Goal: Complete application form

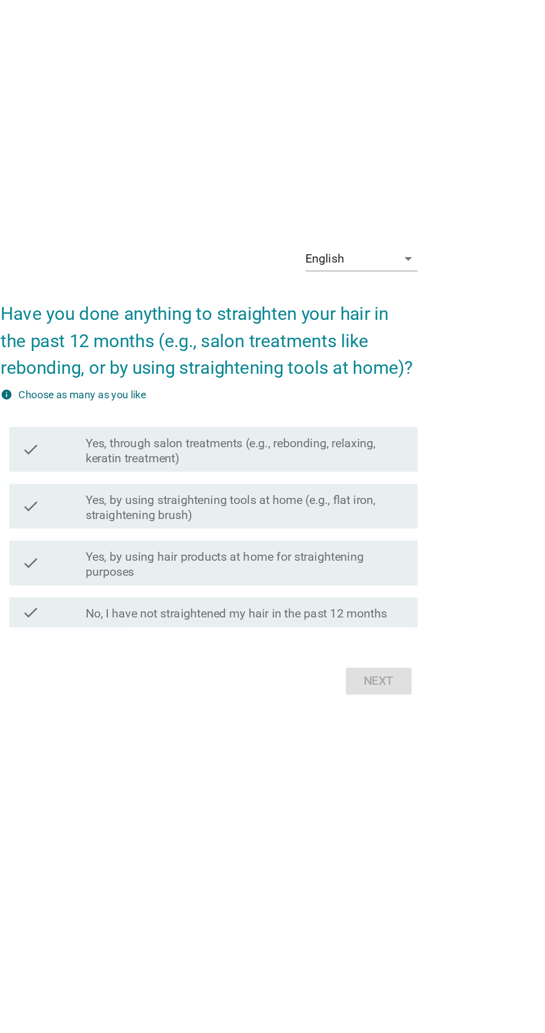
scroll to position [37, 0]
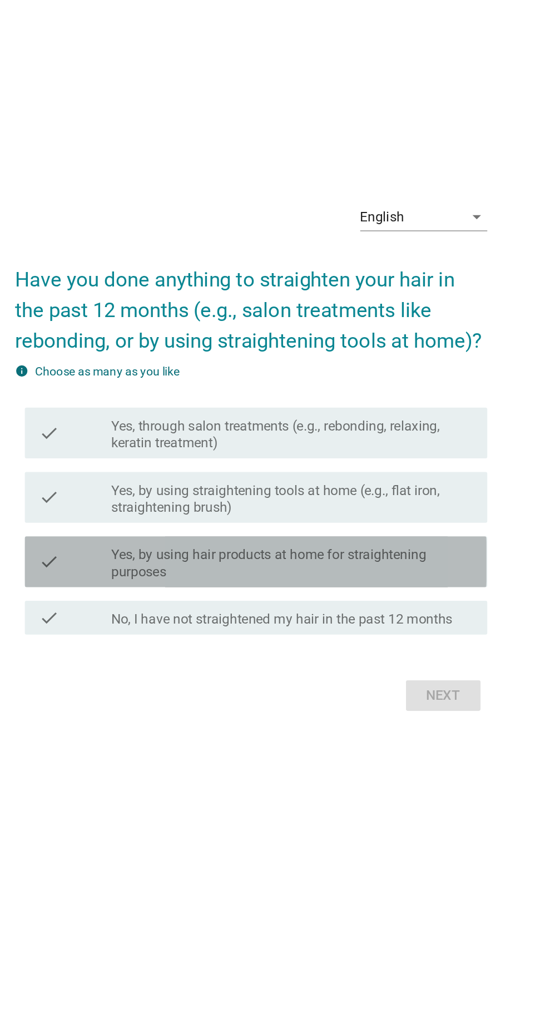
click at [330, 571] on label "Yes, by using hair products at home for straightening purposes" at bounding box center [300, 560] width 238 height 22
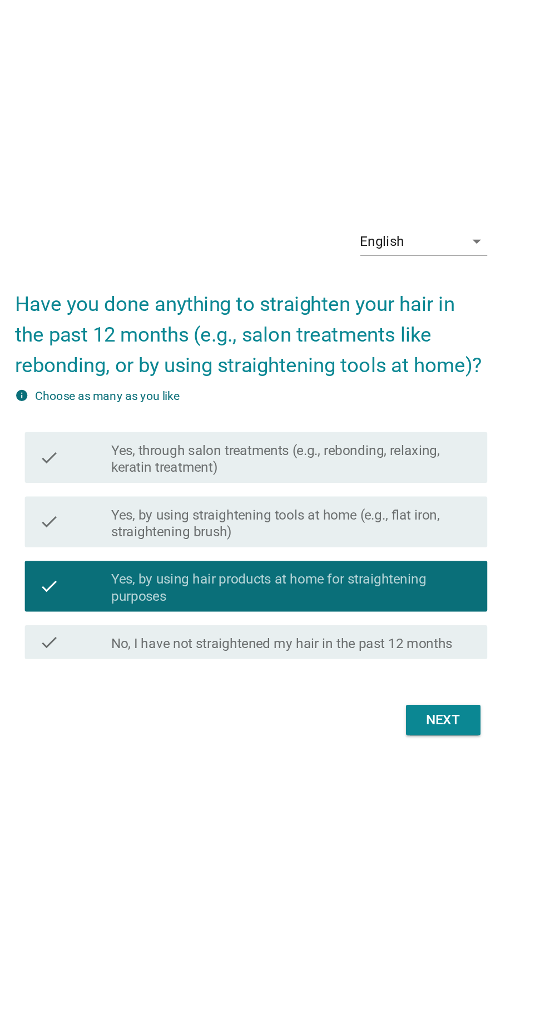
scroll to position [28, 0]
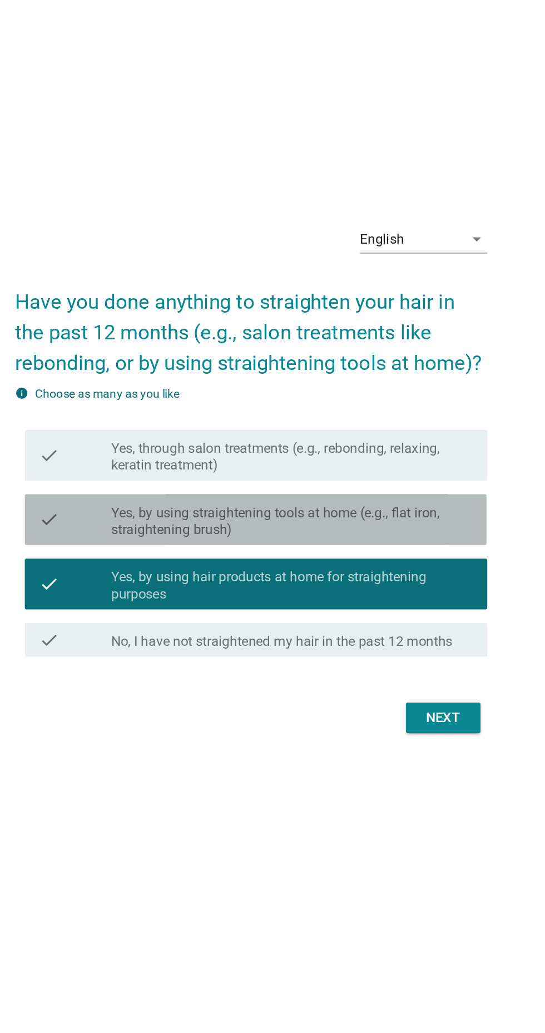
click at [380, 530] on label "Yes, by using straightening tools at home (e.g., flat iron, straightening brush)" at bounding box center [300, 518] width 238 height 22
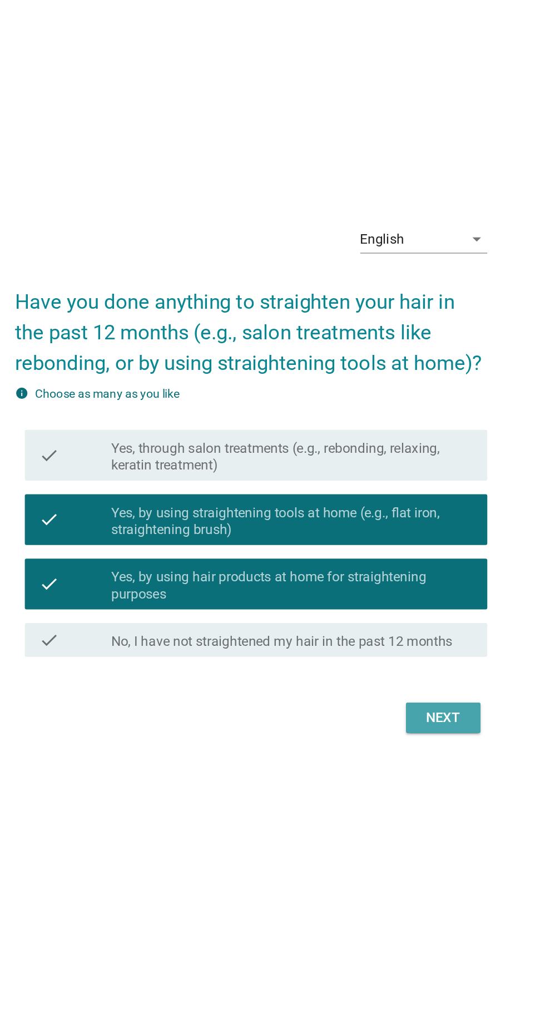
click at [407, 654] on div "Next" at bounding box center [398, 647] width 31 height 13
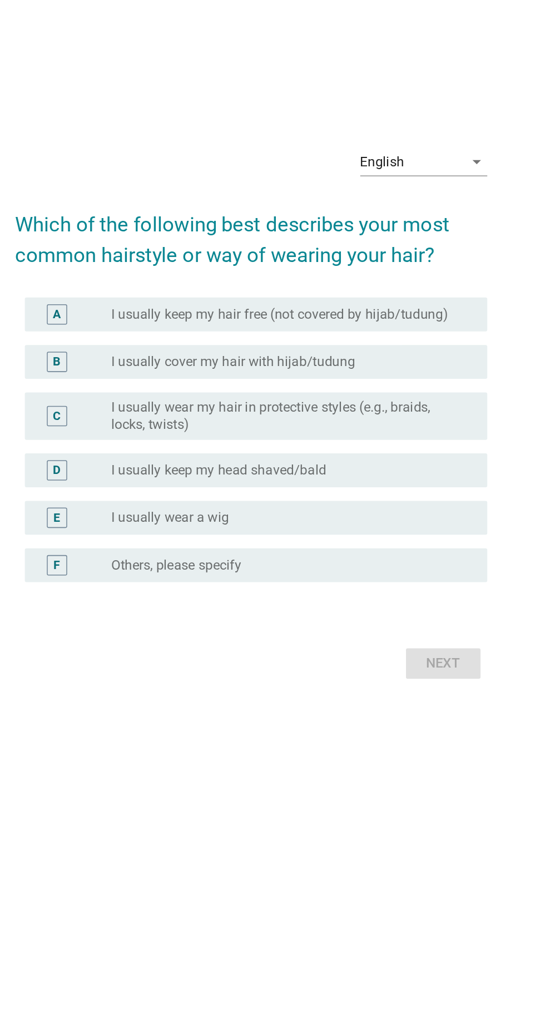
scroll to position [72, 0]
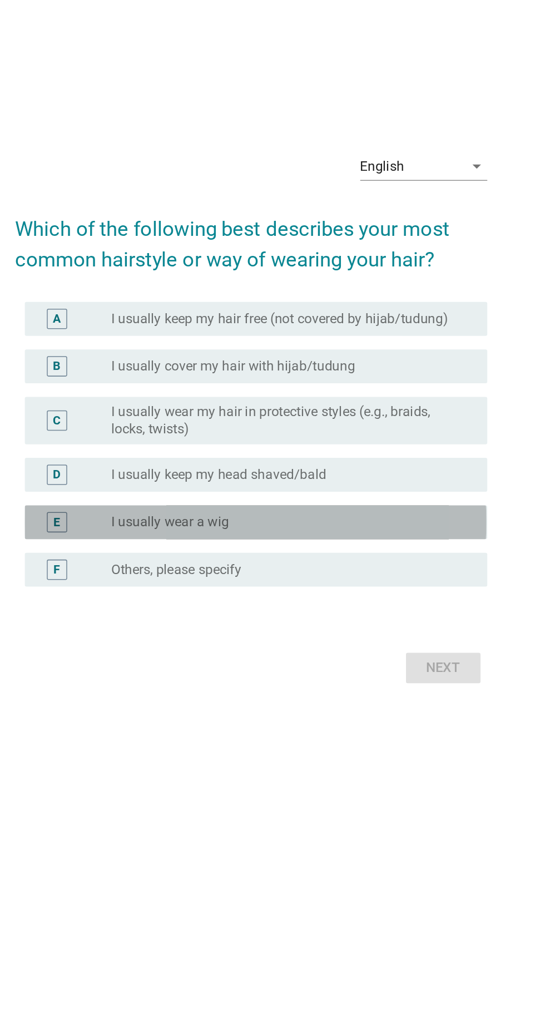
click at [334, 557] on div "radio_button_unchecked I usually wear a wig" at bounding box center [295, 559] width 229 height 11
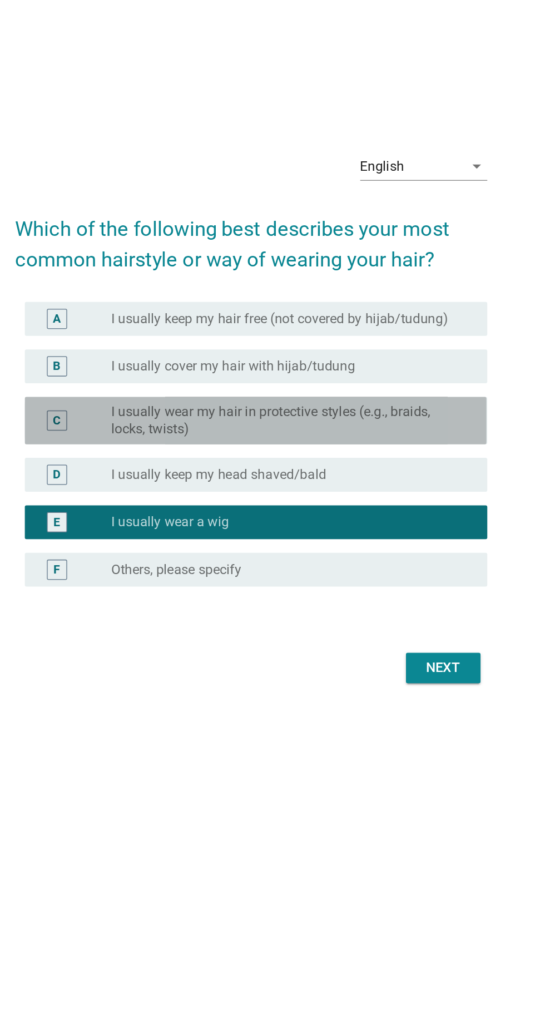
click at [370, 490] on label "I usually wear my hair in protective styles (e.g., braids, locks, twists)" at bounding box center [295, 492] width 229 height 22
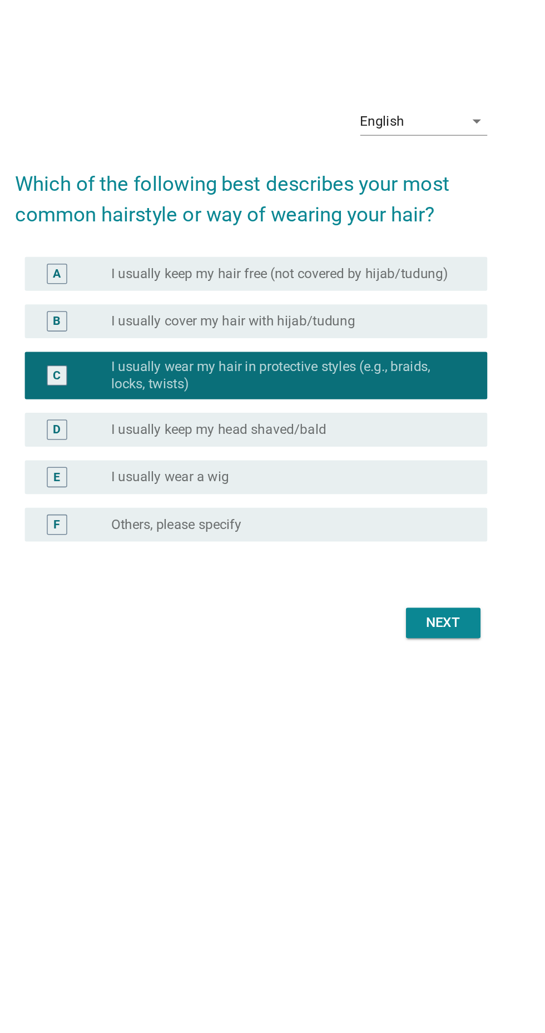
scroll to position [60, 0]
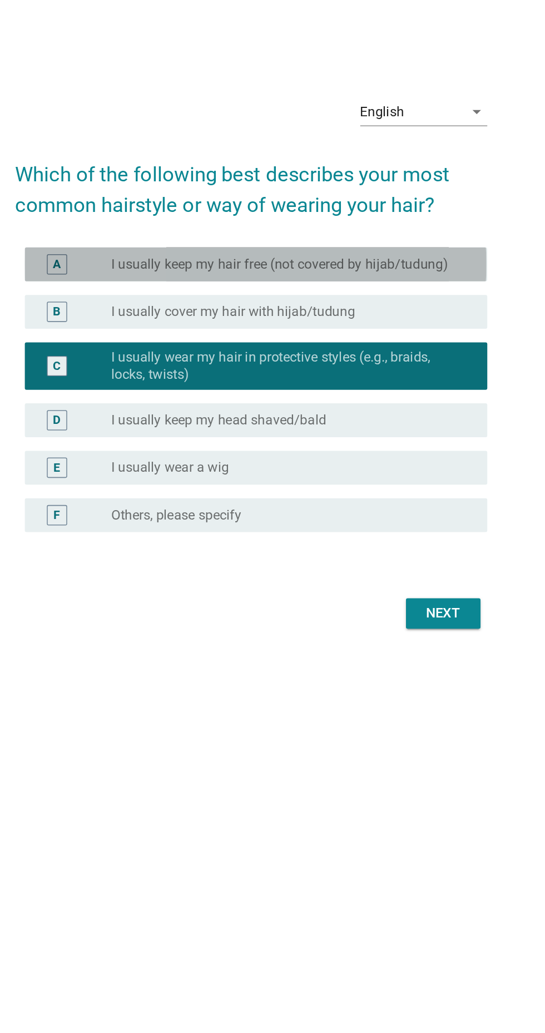
click at [287, 431] on label "I usually keep my hair free (not covered by hijab/tudung)" at bounding box center [291, 425] width 221 height 11
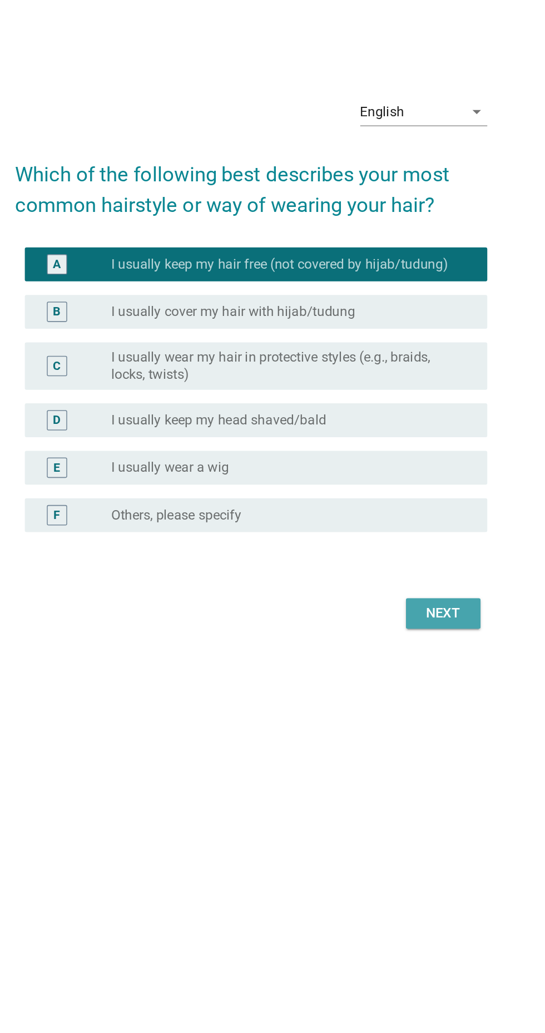
click at [396, 653] on div "Next" at bounding box center [398, 654] width 31 height 13
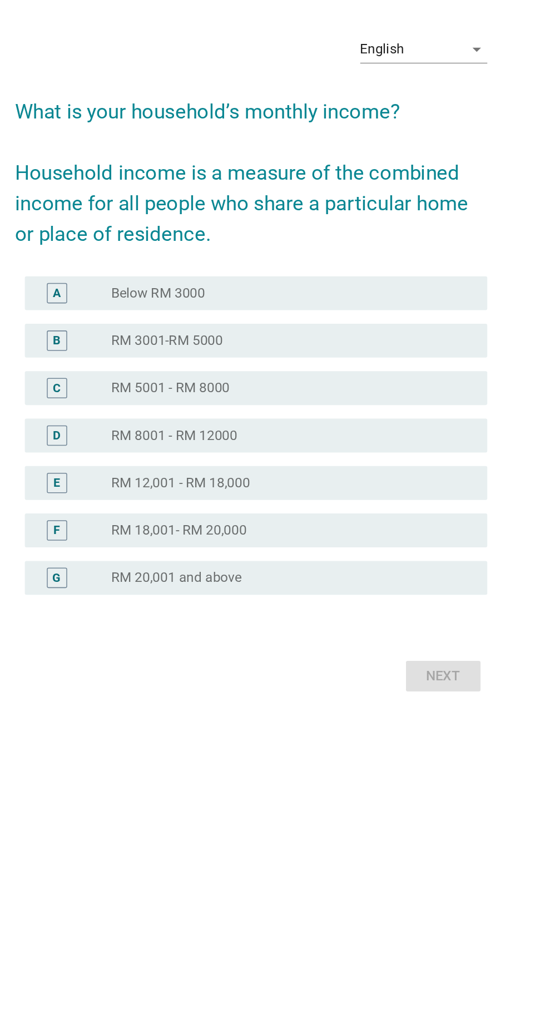
scroll to position [0, 0]
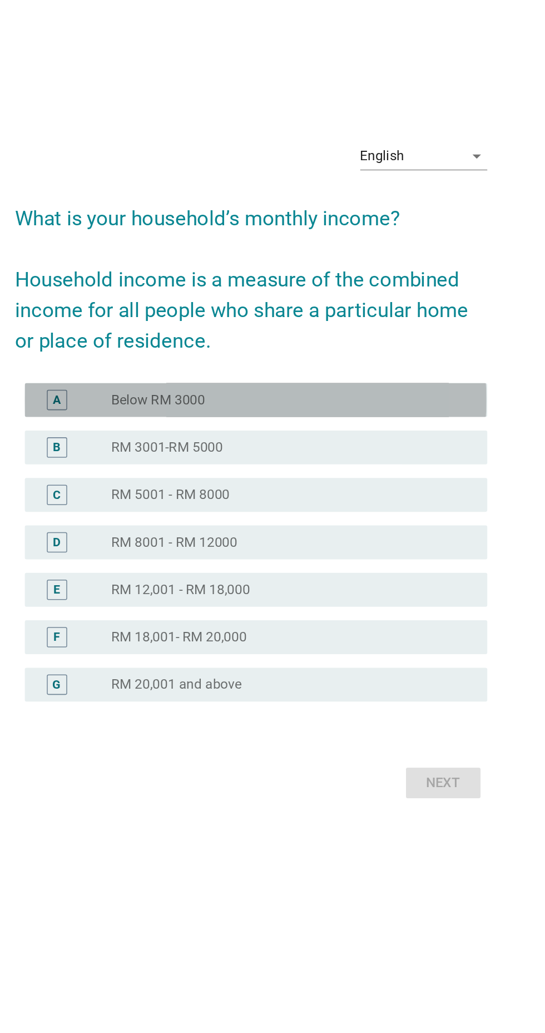
click at [340, 479] on div "radio_button_unchecked Below RM 3000" at bounding box center [295, 473] width 229 height 11
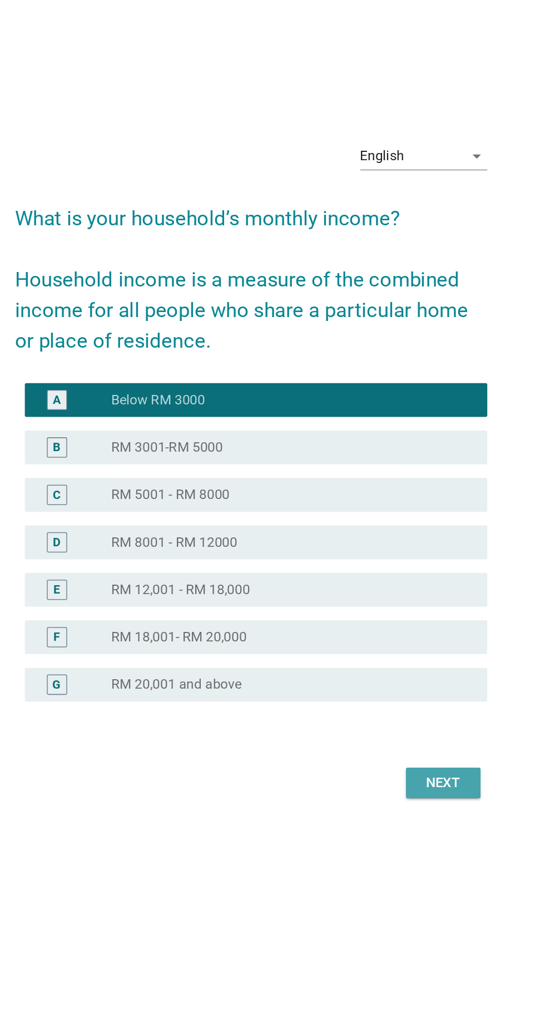
click at [397, 732] on div "Next" at bounding box center [398, 724] width 31 height 13
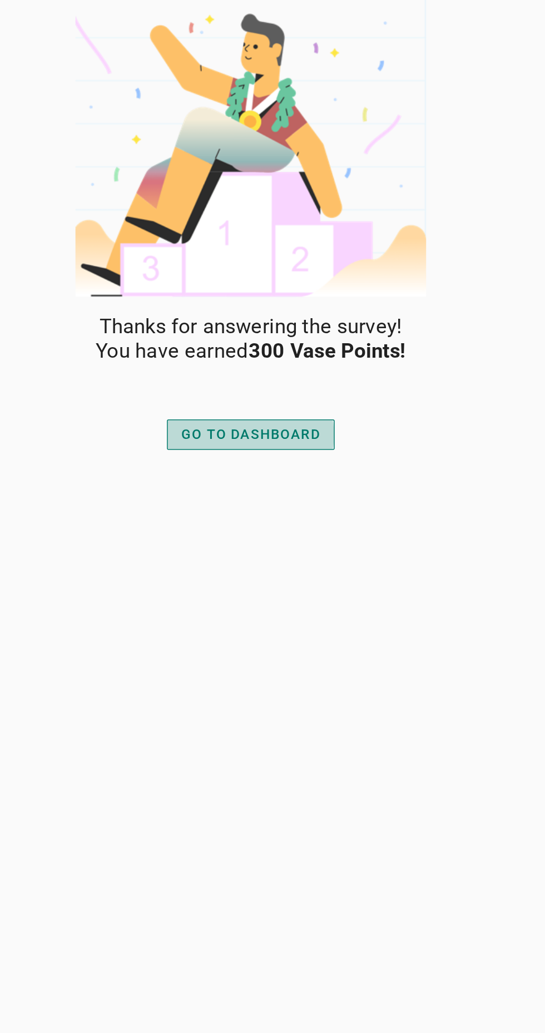
click at [303, 279] on div "GO TO DASHBOARD" at bounding box center [272, 285] width 91 height 13
